Goal: Information Seeking & Learning: Learn about a topic

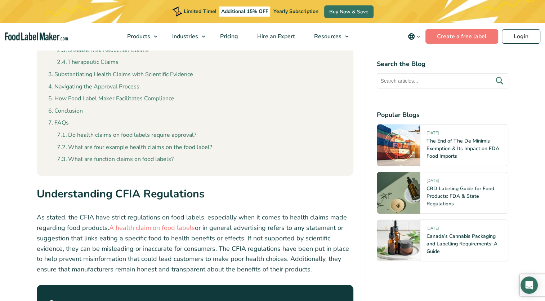
scroll to position [685, 0]
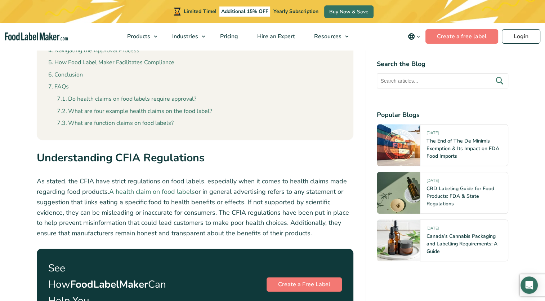
click at [173, 187] on link "A health claim on food labels" at bounding box center [152, 191] width 86 height 9
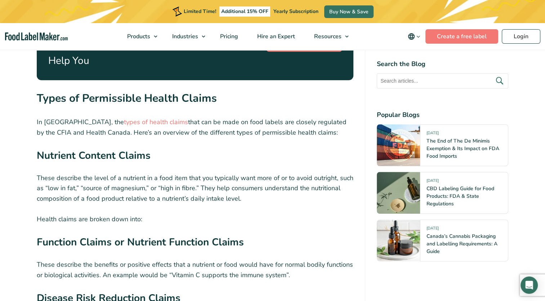
scroll to position [937, 0]
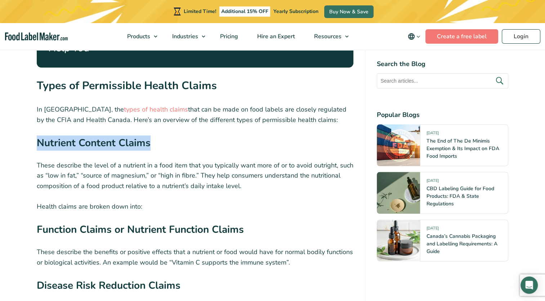
drag, startPoint x: 38, startPoint y: 118, endPoint x: 158, endPoint y: 122, distance: 119.8
click at [158, 135] on h3 "Nutrient Content Claims" at bounding box center [195, 144] width 317 height 19
copy strong "Nutrient Content Claims"
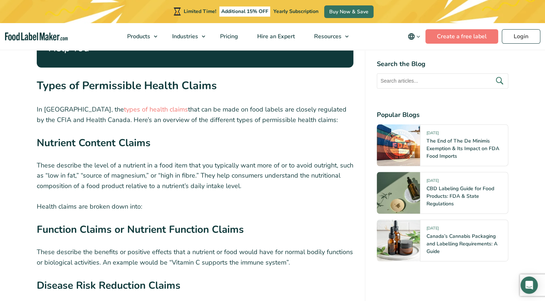
click at [194, 201] on p "Health claims are broken down into:" at bounding box center [195, 206] width 317 height 10
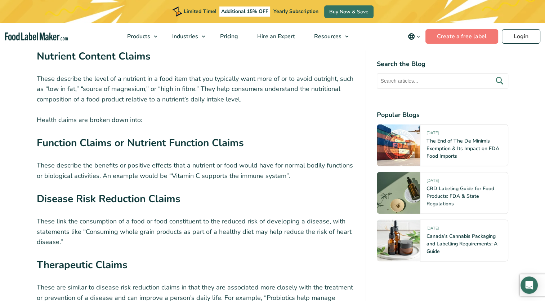
scroll to position [1045, 0]
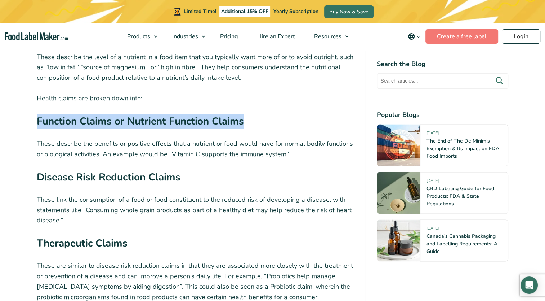
drag, startPoint x: 36, startPoint y: 94, endPoint x: 264, endPoint y: 92, distance: 227.5
click at [264, 114] on h3 "Function Claims or Nutrient Function Claims" at bounding box center [195, 123] width 317 height 19
copy strong "Function Claims or Nutrient Function Claims"
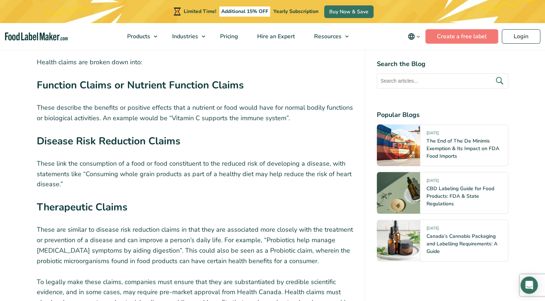
click at [180, 199] on h3 "Therapeutic Claims" at bounding box center [195, 208] width 317 height 19
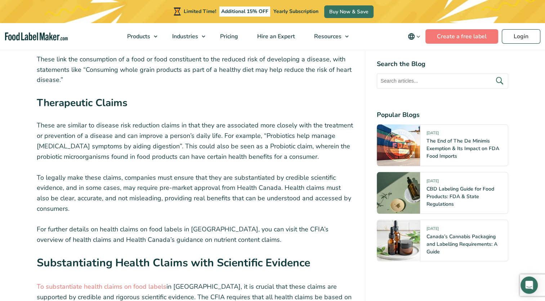
scroll to position [1190, 0]
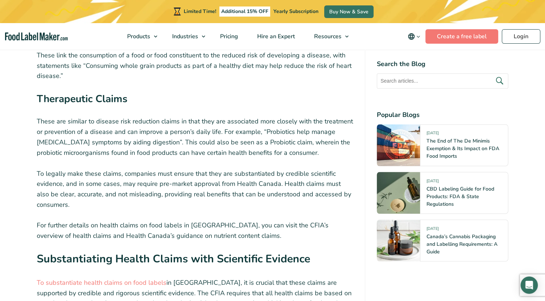
click at [141, 168] on p "To legally make these claims, companies must ensure that they are substantiated…" at bounding box center [195, 188] width 317 height 41
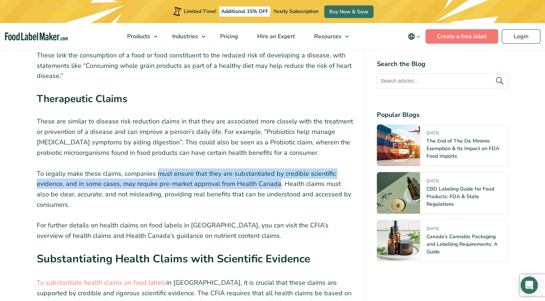
drag, startPoint x: 158, startPoint y: 147, endPoint x: 278, endPoint y: 161, distance: 120.8
click at [278, 168] on p "To legally make these claims, companies must ensure that they are substantiated…" at bounding box center [195, 188] width 317 height 41
copy p "must ensure that they are substantiated by credible scientific evidence, and in…"
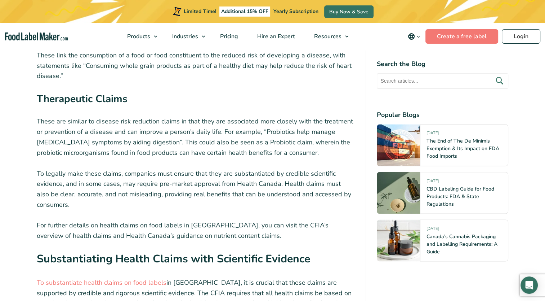
click at [151, 168] on p "To legally make these claims, companies must ensure that they are substantiated…" at bounding box center [195, 188] width 317 height 41
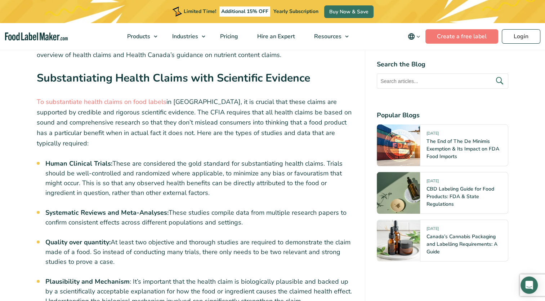
scroll to position [1334, 0]
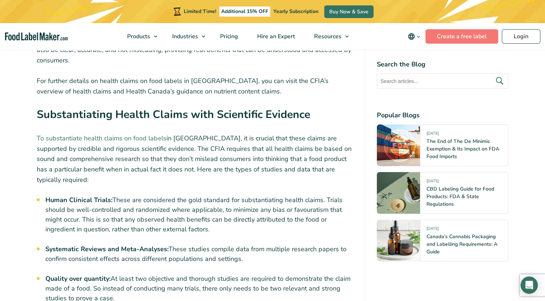
click at [124, 133] on link "To substantiate health claims on food labels" at bounding box center [102, 137] width 130 height 9
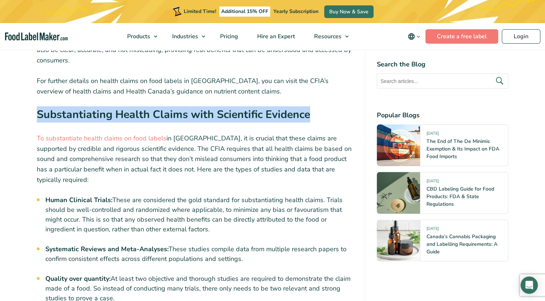
drag, startPoint x: 37, startPoint y: 87, endPoint x: 314, endPoint y: 81, distance: 277.3
click at [314, 106] on h2 "Substantiating Health Claims with Scientific Evidence" at bounding box center [195, 116] width 317 height 21
copy strong "Substantiating Health Claims with Scientific Evidence"
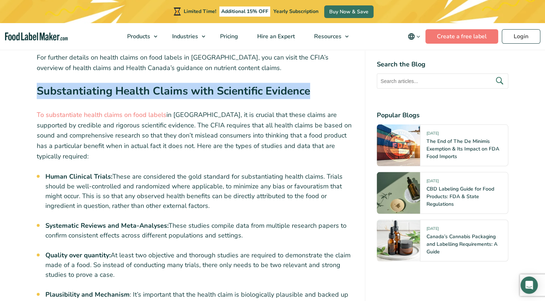
scroll to position [1370, 0]
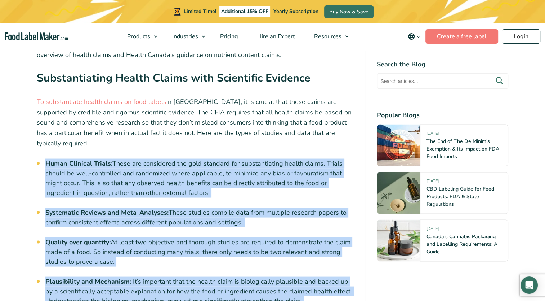
drag, startPoint x: 47, startPoint y: 136, endPoint x: 128, endPoint y: 293, distance: 176.9
click at [128, 293] on div "In Canada’s food marketing industry, health claims on food labels have the powe…" at bounding box center [195, 212] width 317 height 2568
copy div "Lorem Ipsumdol Sitame: Conse adi elitseddoe tem inci utlabore etd magnaaliquaen…"
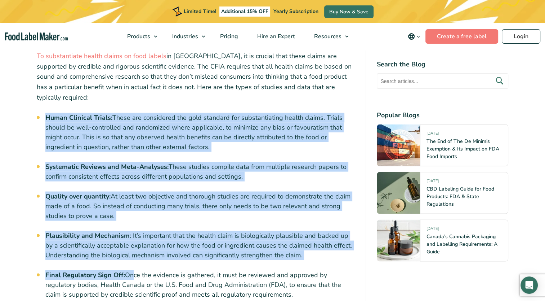
scroll to position [1478, 0]
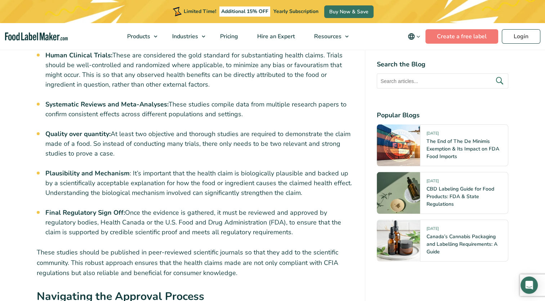
click at [168, 179] on div "In Canada’s food marketing industry, health claims on food labels have the powe…" at bounding box center [195, 104] width 317 height 2568
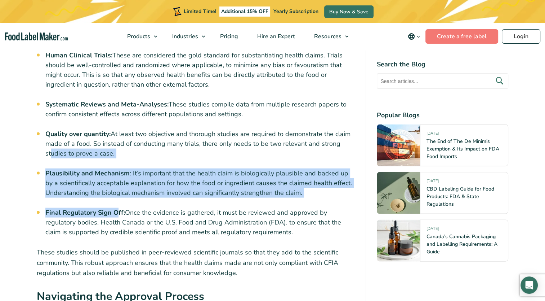
drag, startPoint x: 113, startPoint y: 179, endPoint x: 48, endPoint y: 124, distance: 85.3
click at [48, 124] on div "In Canada’s food marketing industry, health claims on food labels have the powe…" at bounding box center [195, 104] width 317 height 2568
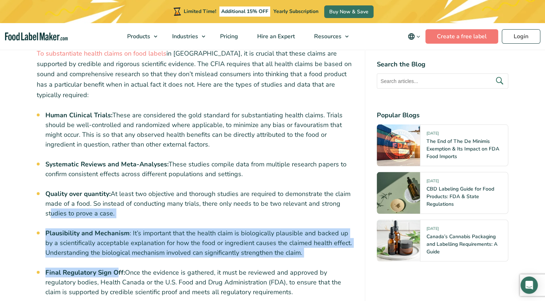
scroll to position [1406, 0]
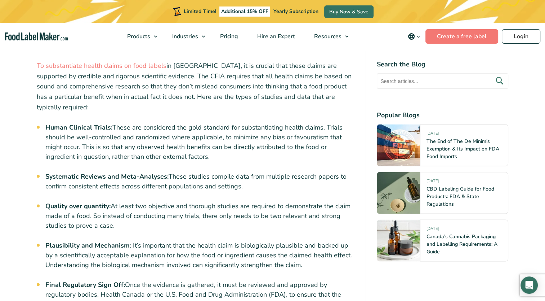
click at [49, 123] on strong "Human Clinical Trials:" at bounding box center [78, 127] width 67 height 9
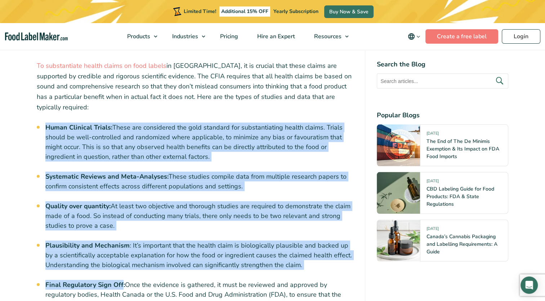
drag, startPoint x: 45, startPoint y: 101, endPoint x: 123, endPoint y: 259, distance: 175.4
click at [123, 259] on div "In Canada’s food marketing industry, health claims on food labels have the powe…" at bounding box center [195, 176] width 317 height 2568
copy div "Lorem Ipsumdol Sitame: Conse adi elitseddoe tem inci utlabore etd magnaaliquaen…"
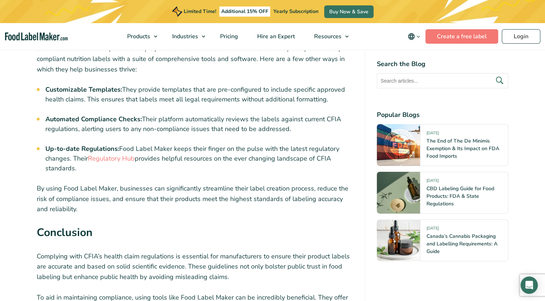
scroll to position [2235, 0]
